Goal: Find specific page/section: Find specific page/section

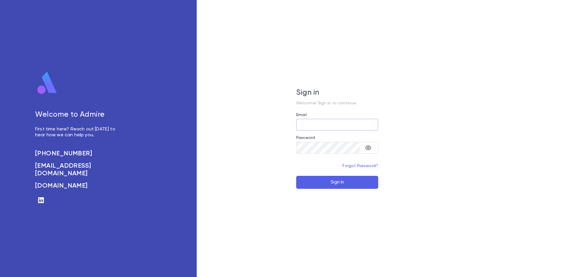
type input "**********"
click at [347, 181] on button "Sign In" at bounding box center [337, 182] width 82 height 13
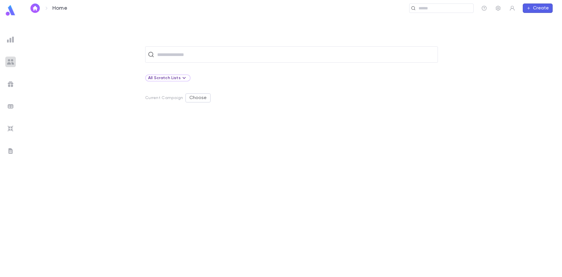
click at [10, 60] on img at bounding box center [10, 61] width 7 height 7
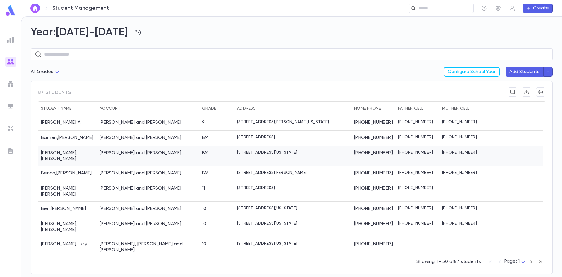
click at [93, 153] on div "Becker , Yehuda" at bounding box center [67, 156] width 59 height 20
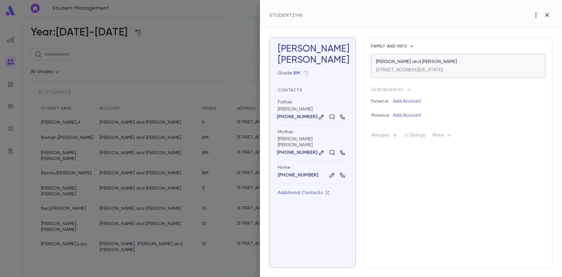
click at [464, 65] on div "[PERSON_NAME] and [PERSON_NAME]" at bounding box center [458, 62] width 164 height 6
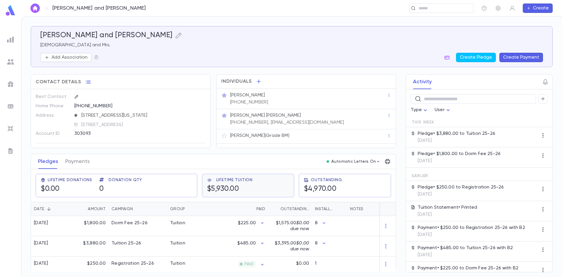
scroll to position [3, 0]
